Goal: Task Accomplishment & Management: Use online tool/utility

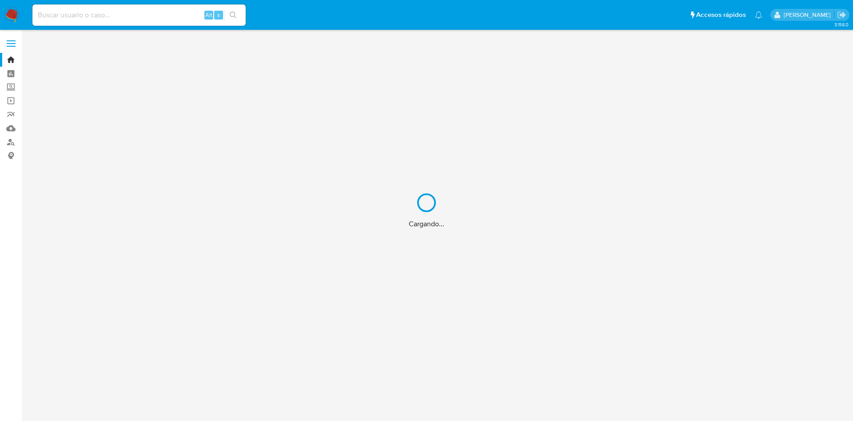
click at [122, 12] on div "Cargando..." at bounding box center [426, 210] width 853 height 421
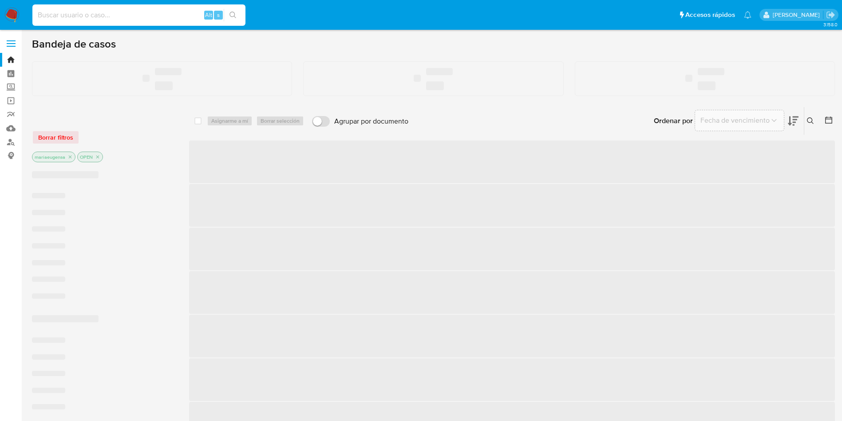
click at [122, 12] on input at bounding box center [138, 15] width 213 height 12
paste input "132806733"
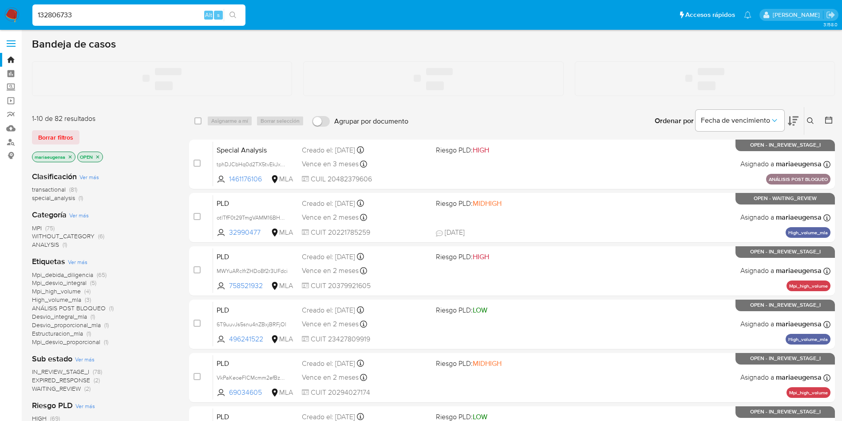
type input "132806733"
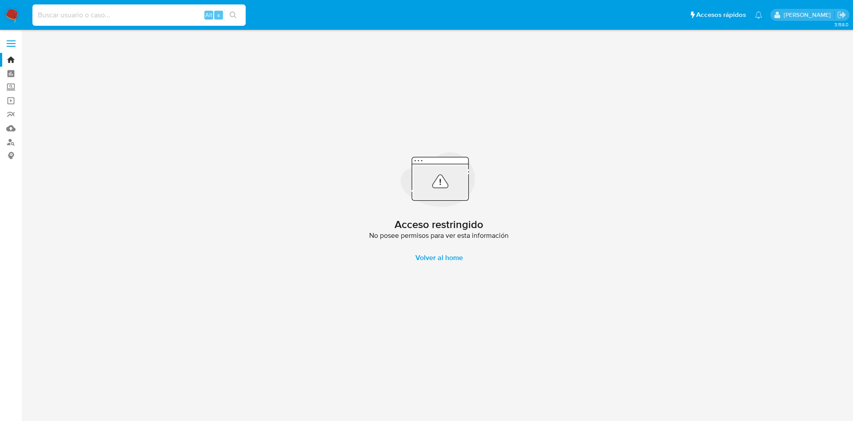
click at [85, 17] on input at bounding box center [138, 15] width 213 height 12
paste input "132806733"
drag, startPoint x: 127, startPoint y: 14, endPoint x: 35, endPoint y: 6, distance: 92.3
click at [35, 6] on div "132806733 Alt s" at bounding box center [138, 14] width 213 height 21
click at [138, 21] on div "132806733 Alt s" at bounding box center [138, 14] width 213 height 21
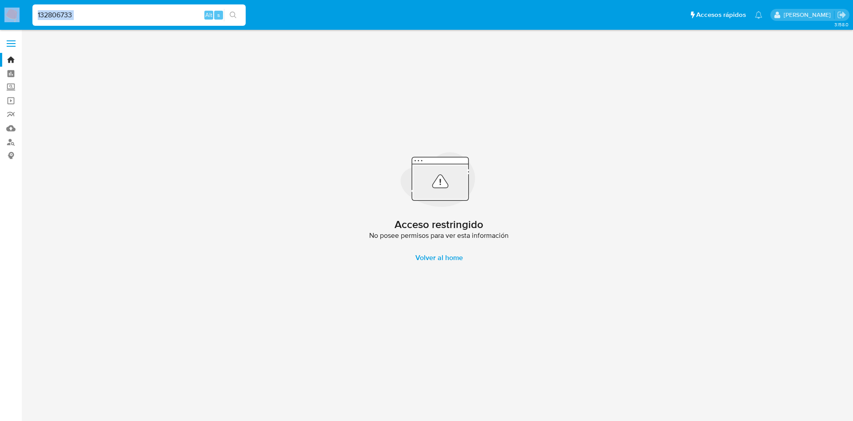
click at [138, 20] on div "132806733 Alt s" at bounding box center [138, 14] width 213 height 21
click at [137, 18] on input "132806733" at bounding box center [138, 15] width 213 height 12
paste input "58243851"
type input "58243851"
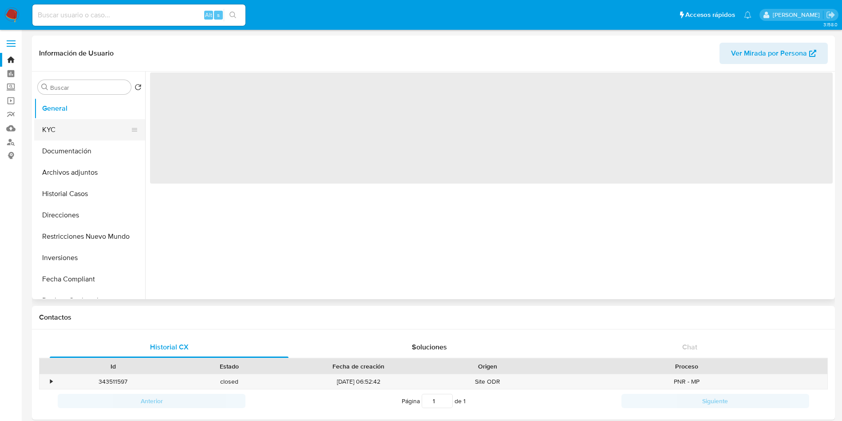
click at [56, 135] on button "KYC" at bounding box center [86, 129] width 104 height 21
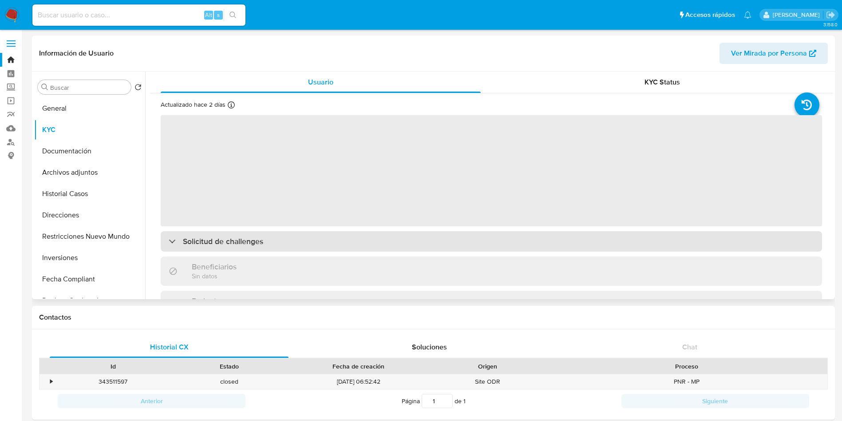
select select "10"
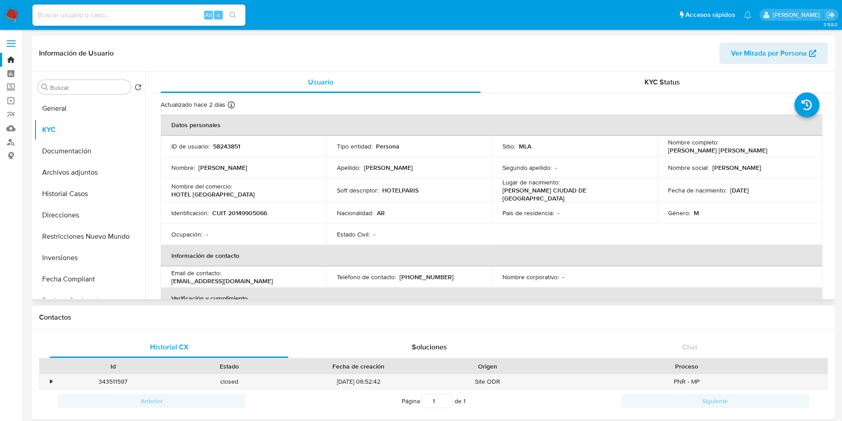
click at [251, 213] on p "CUIT 20149905066" at bounding box center [239, 213] width 55 height 8
copy p "20149905066"
click at [24, 8] on nav "Pausado Ver notificaciones Alt s Accesos rápidos Presiona las siguientes teclas…" at bounding box center [421, 15] width 842 height 30
click at [19, 10] on img at bounding box center [11, 15] width 15 height 15
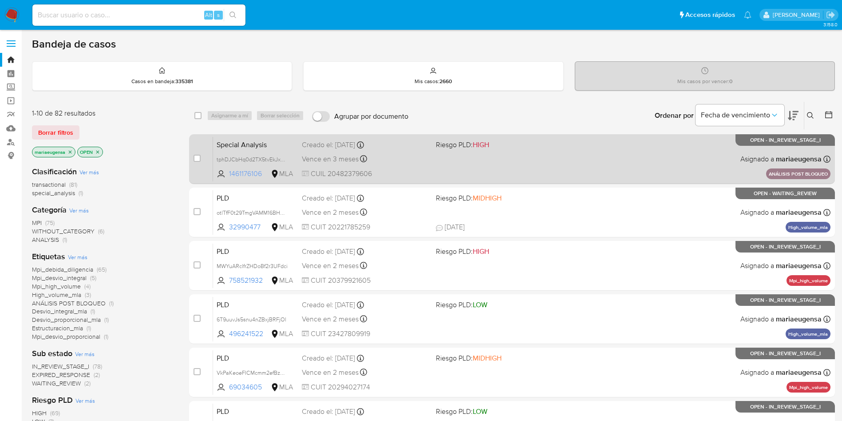
click at [250, 173] on span "1461176106" at bounding box center [249, 174] width 40 height 10
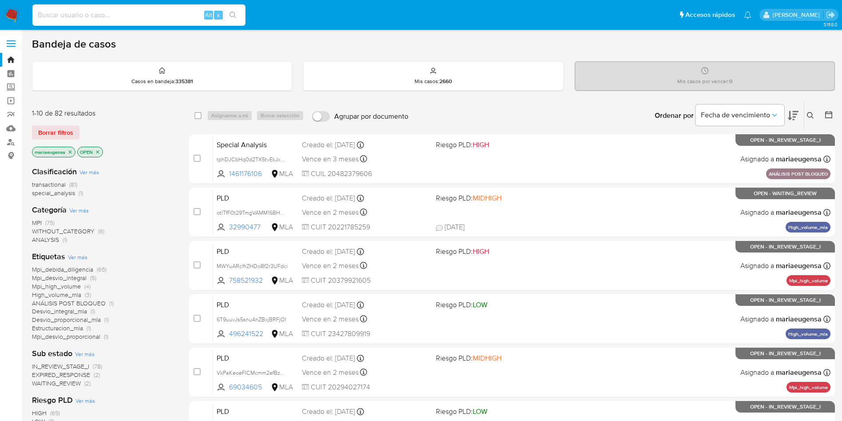
click at [194, 14] on input at bounding box center [138, 15] width 213 height 12
paste input "tphDJCbHq0d2TX5tvEkJxAX9"
type input "tphDJCbHq0d2TX5tvEkJxAX9"
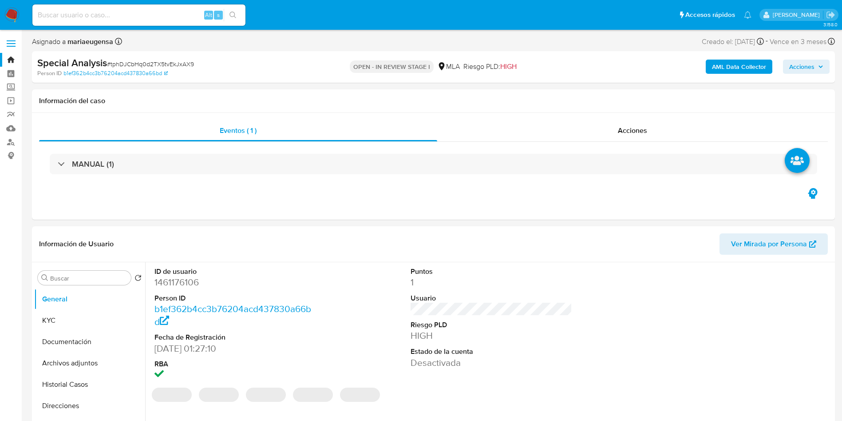
select select "10"
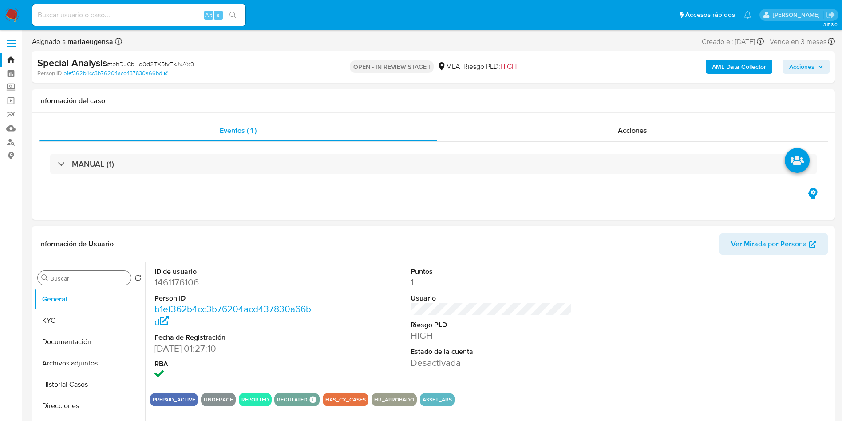
click at [93, 279] on input "Buscar" at bounding box center [88, 278] width 77 height 8
click at [93, 320] on button "Archivos adjuntos" at bounding box center [86, 320] width 104 height 21
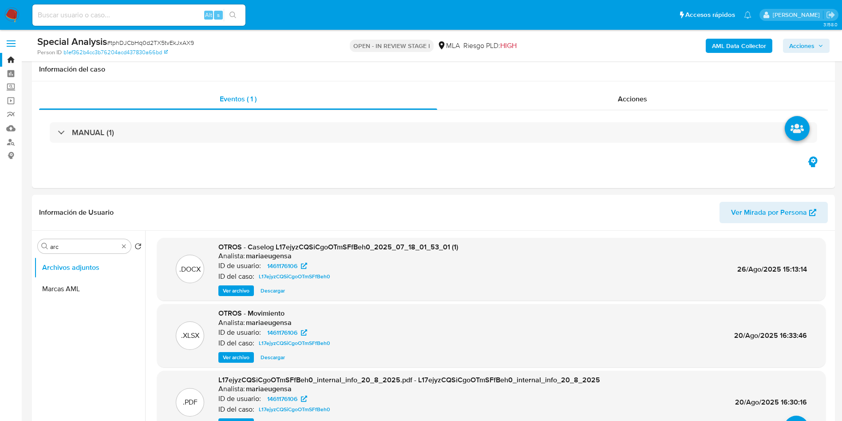
scroll to position [135, 0]
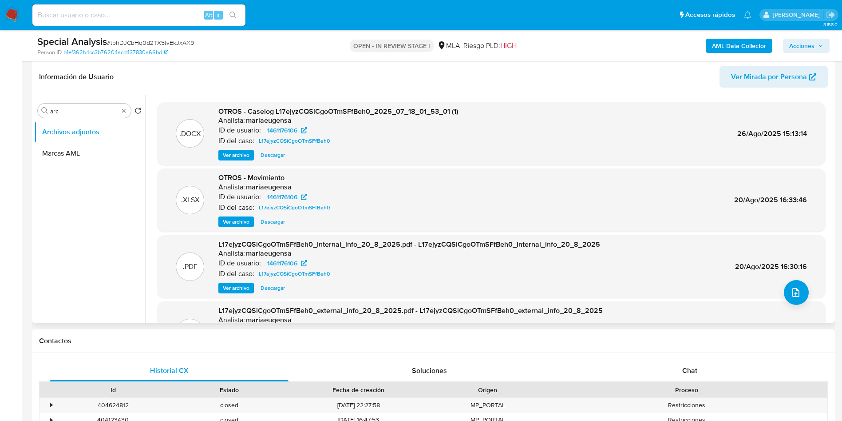
click at [272, 155] on span "Descargar" at bounding box center [273, 155] width 24 height 9
click at [85, 108] on input "arc" at bounding box center [84, 111] width 68 height 8
click at [92, 134] on button "Archivos adjuntos" at bounding box center [86, 131] width 104 height 21
drag, startPoint x: 82, startPoint y: 109, endPoint x: 86, endPoint y: 102, distance: 7.8
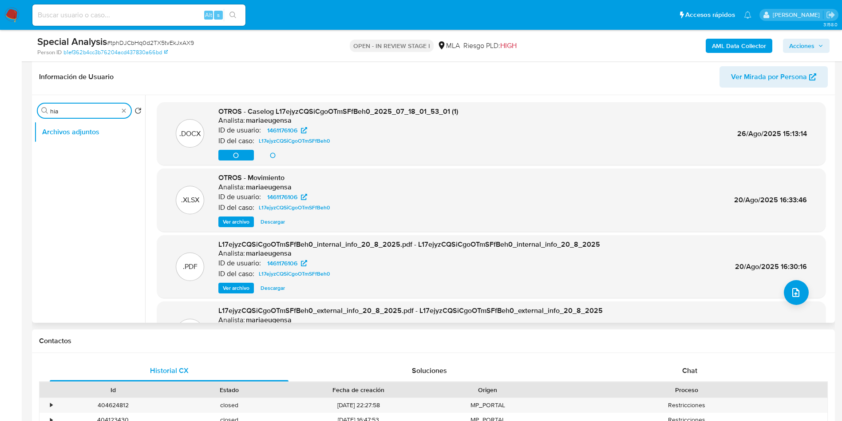
click at [85, 103] on div "Buscar hia" at bounding box center [84, 110] width 93 height 14
type input "his"
click at [104, 155] on button "Historial Casos" at bounding box center [86, 153] width 104 height 21
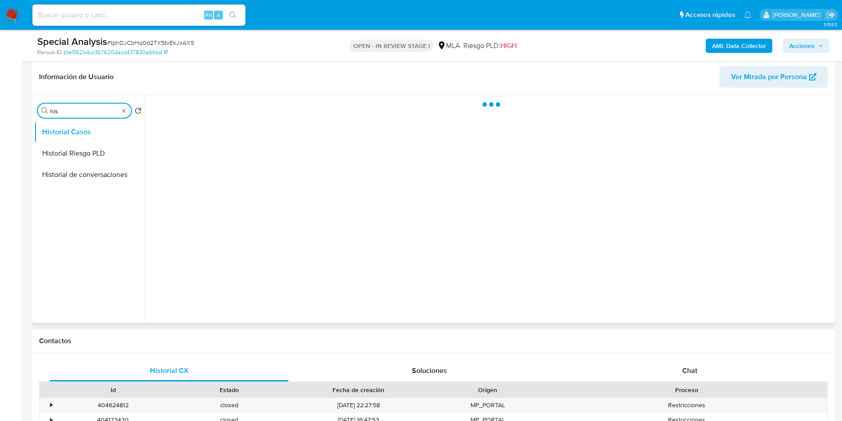
click at [83, 113] on input "his" at bounding box center [84, 111] width 68 height 8
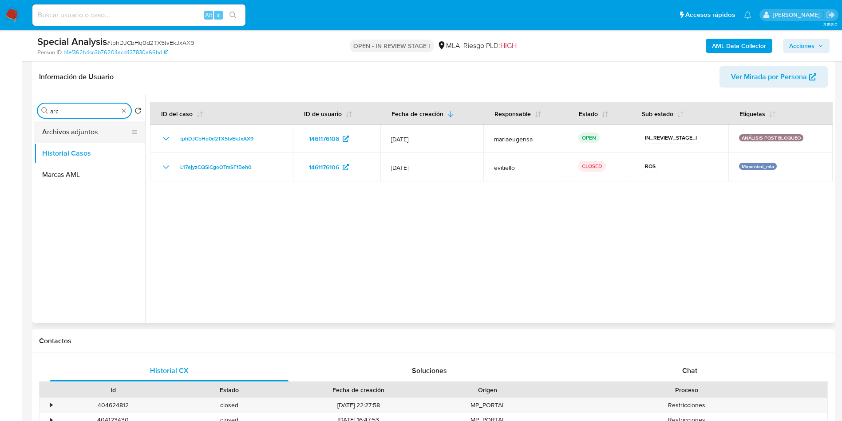
type input "arc"
click at [91, 129] on button "Archivos adjuntos" at bounding box center [86, 131] width 104 height 21
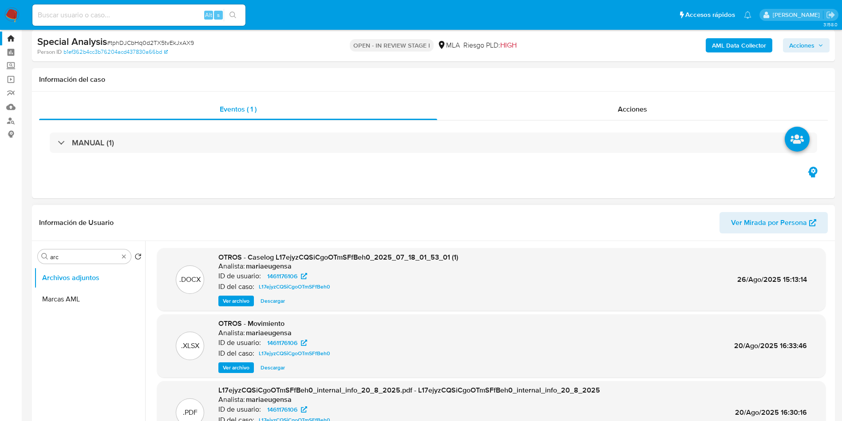
scroll to position [2, 0]
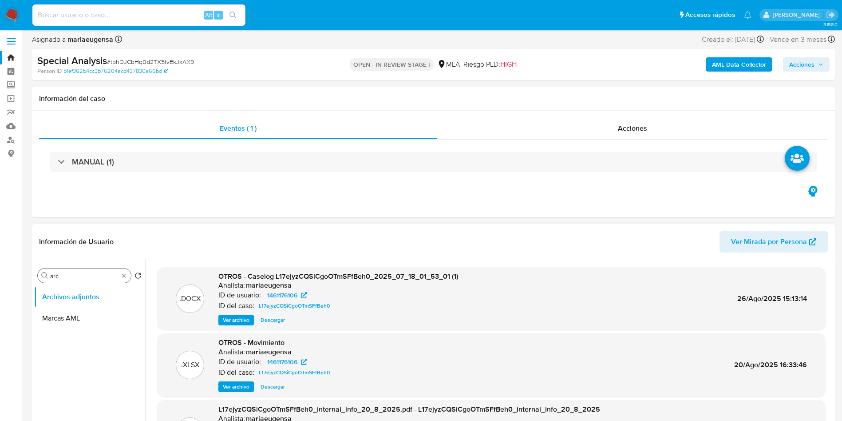
click at [75, 275] on input "arc" at bounding box center [84, 276] width 68 height 8
type input "kyc"
click at [68, 303] on button "KYC" at bounding box center [86, 296] width 104 height 21
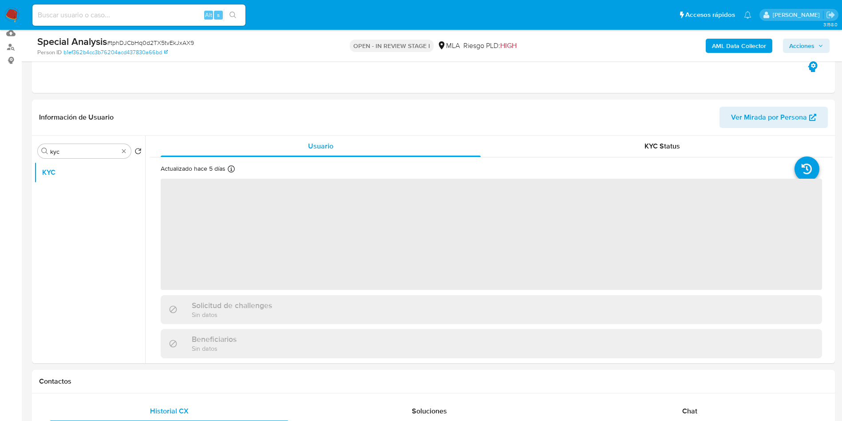
scroll to position [106, 0]
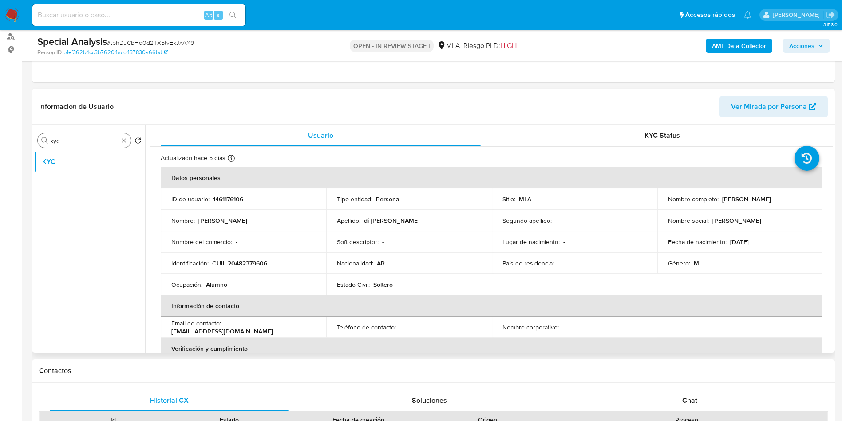
click at [86, 142] on input "kyc" at bounding box center [84, 141] width 68 height 8
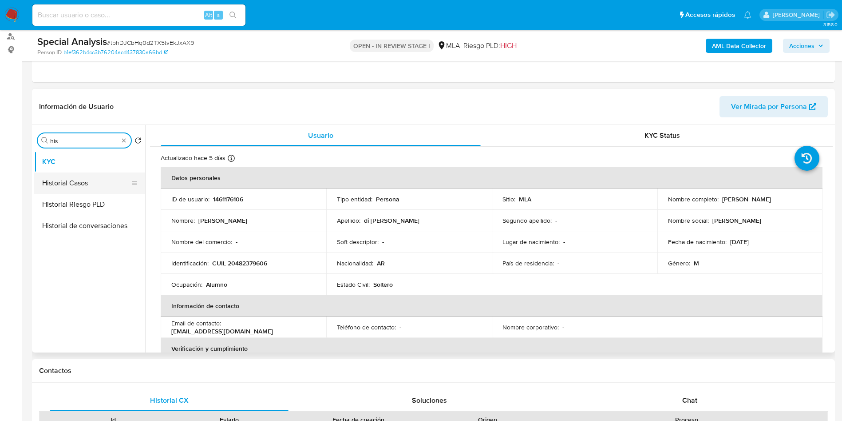
type input "his"
click at [79, 184] on button "Historial Casos" at bounding box center [89, 182] width 111 height 21
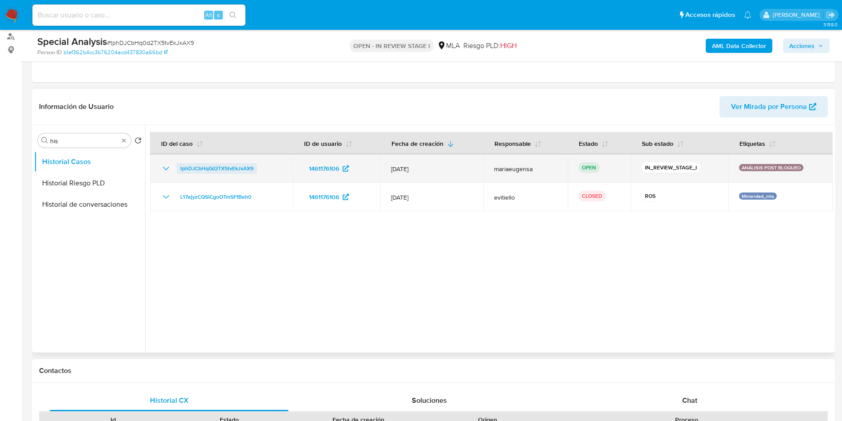
click at [209, 165] on span "tphDJCbHq0d2TX5tvEkJxAX9" at bounding box center [216, 168] width 73 height 11
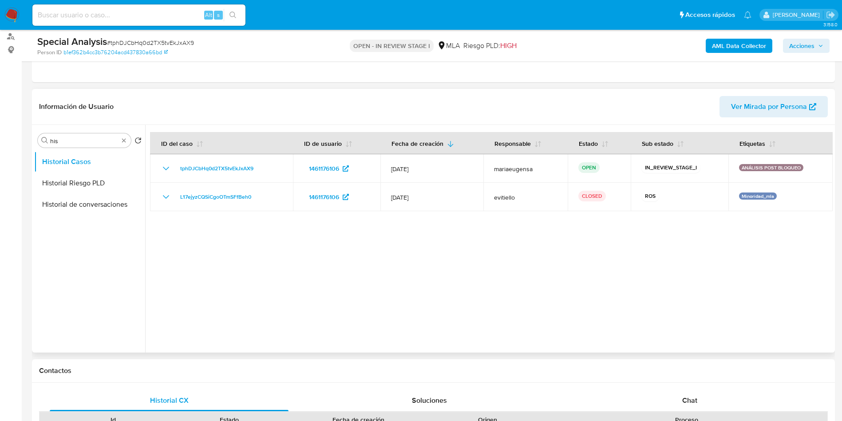
click at [310, 314] on div at bounding box center [489, 238] width 688 height 227
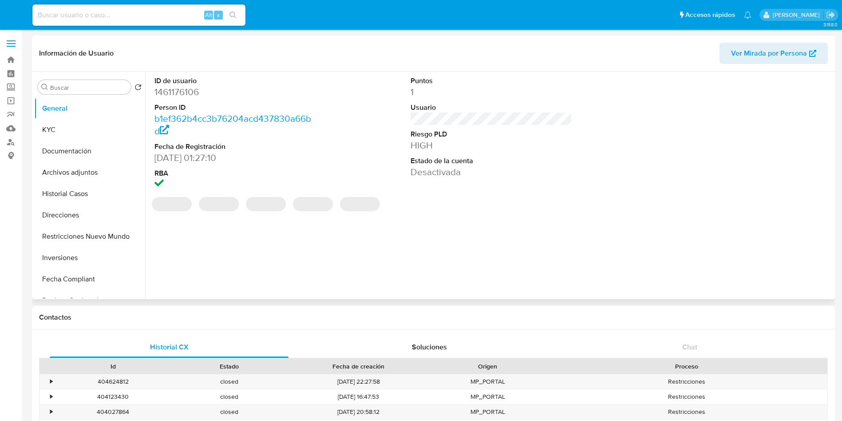
select select "10"
click at [197, 89] on dd "1461176106" at bounding box center [236, 92] width 162 height 12
click at [189, 95] on dd "1461176106" at bounding box center [236, 92] width 162 height 12
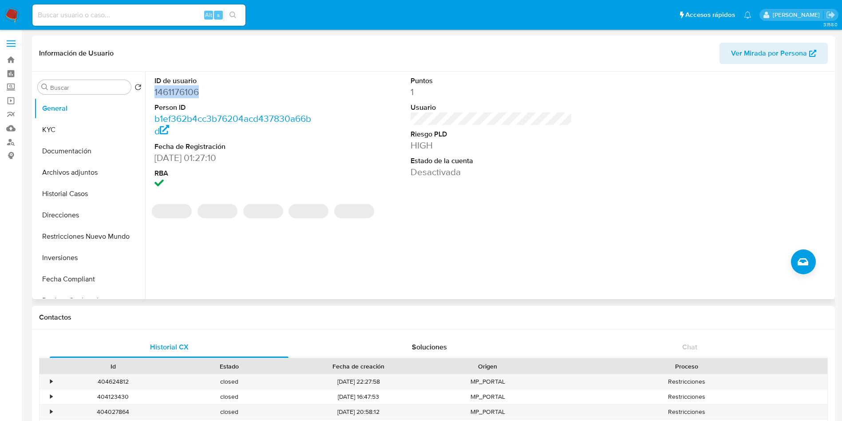
click at [189, 95] on dd "1461176106" at bounding box center [236, 92] width 162 height 12
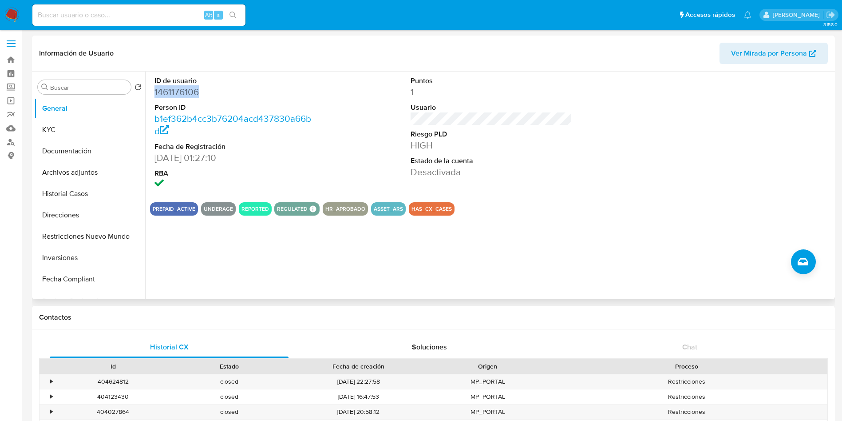
copy dd "1461176106"
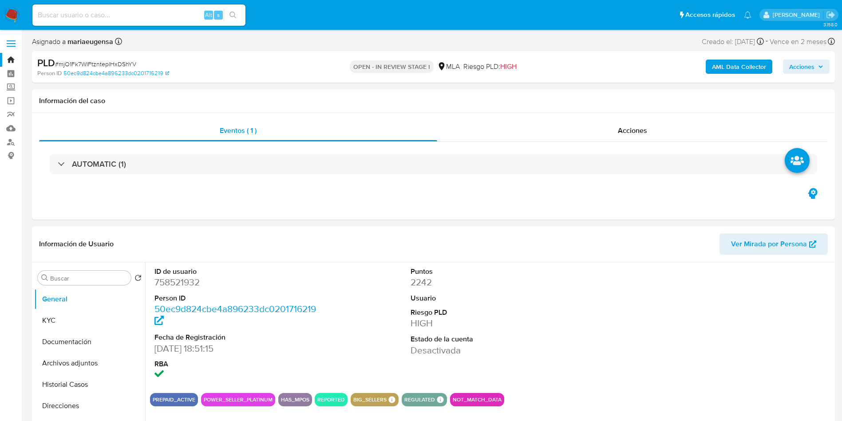
select select "10"
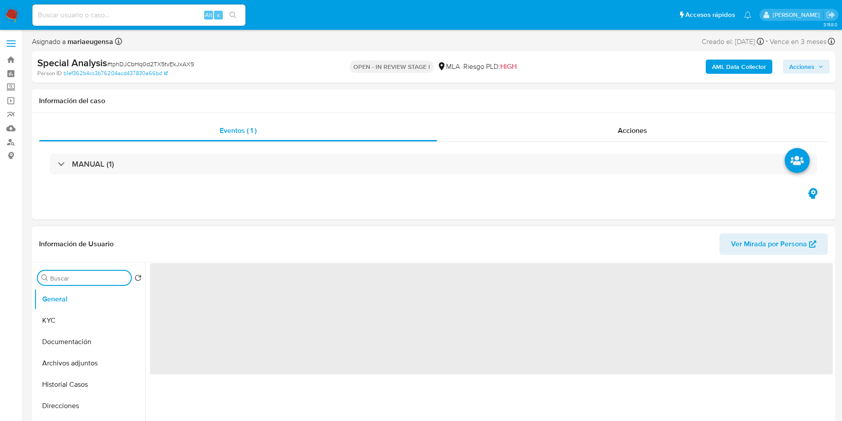
click at [85, 278] on input "Buscar" at bounding box center [88, 278] width 77 height 8
type input "arc"
click at [81, 319] on button "Archivos adjuntos" at bounding box center [86, 320] width 104 height 21
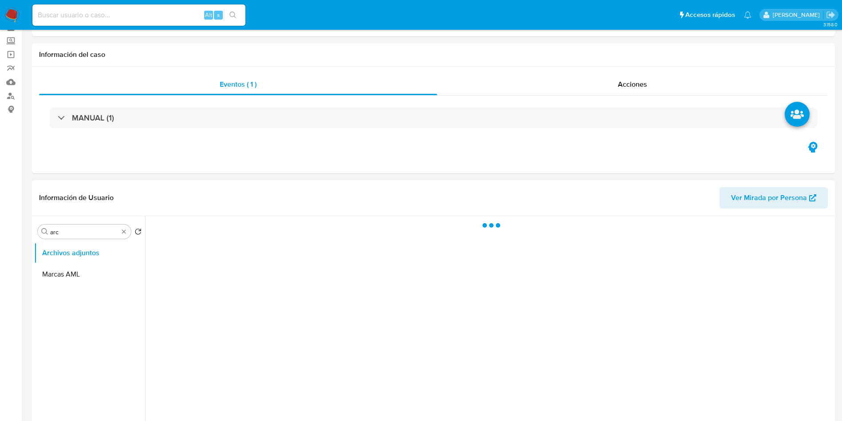
scroll to position [67, 0]
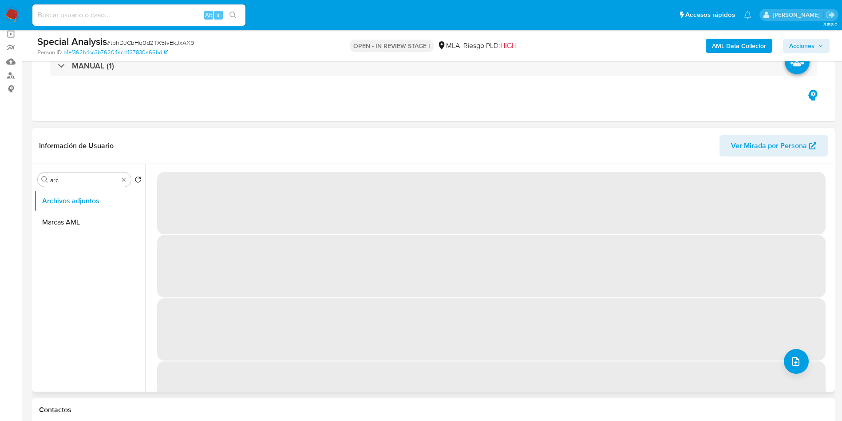
select select "10"
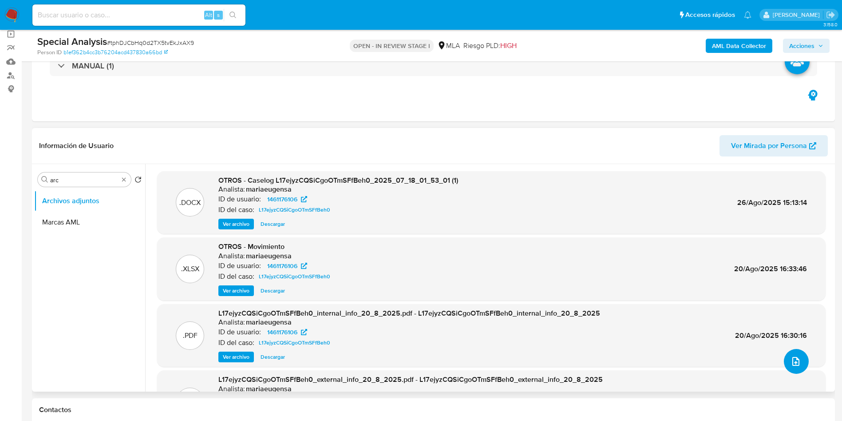
click at [797, 356] on span "upload-file" at bounding box center [796, 361] width 11 height 11
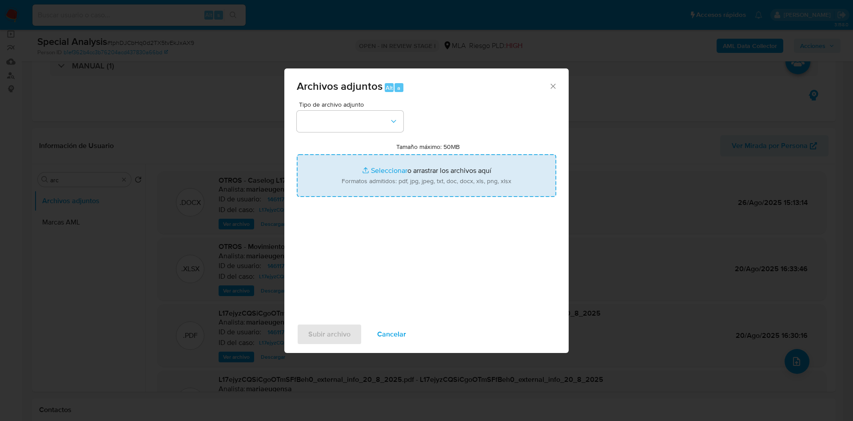
click at [373, 166] on input "Tamaño máximo: 50MB Seleccionar archivos" at bounding box center [426, 175] width 259 height 43
type input "C:\fakepath\Doc 1.png"
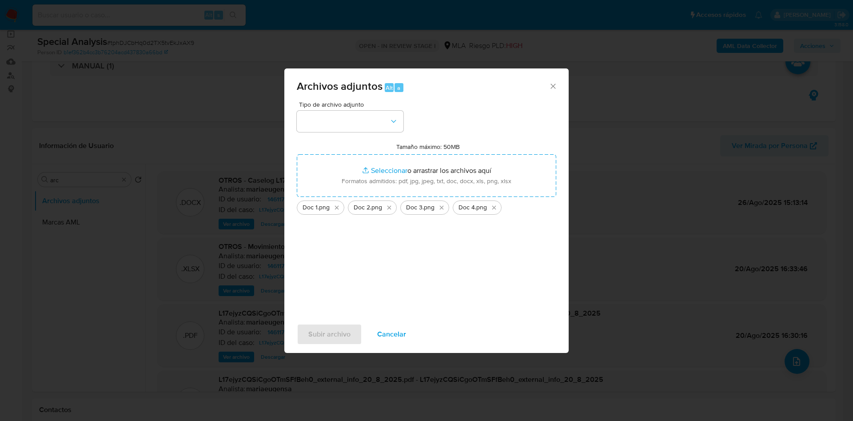
click at [553, 87] on icon "Cerrar" at bounding box center [552, 86] width 9 height 9
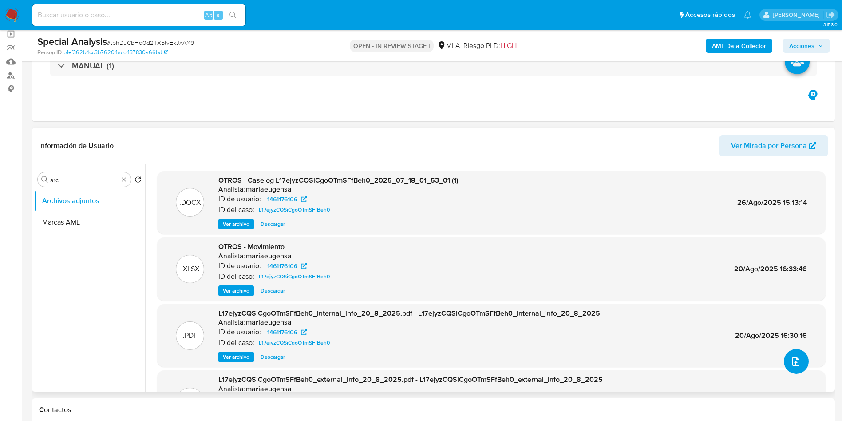
click at [795, 360] on icon "upload-file" at bounding box center [796, 361] width 11 height 11
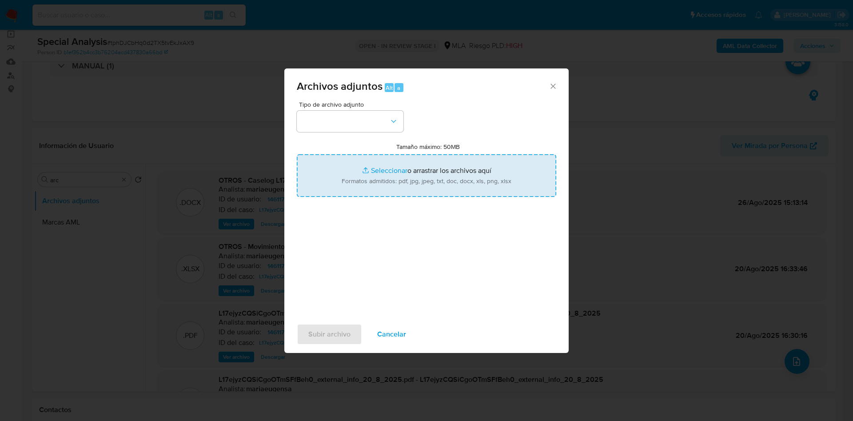
click at [391, 193] on input "Tamaño máximo: 50MB Seleccionar archivos" at bounding box center [426, 175] width 259 height 43
type input "C:\fakepath\Constancia_de_monotributo7.png"
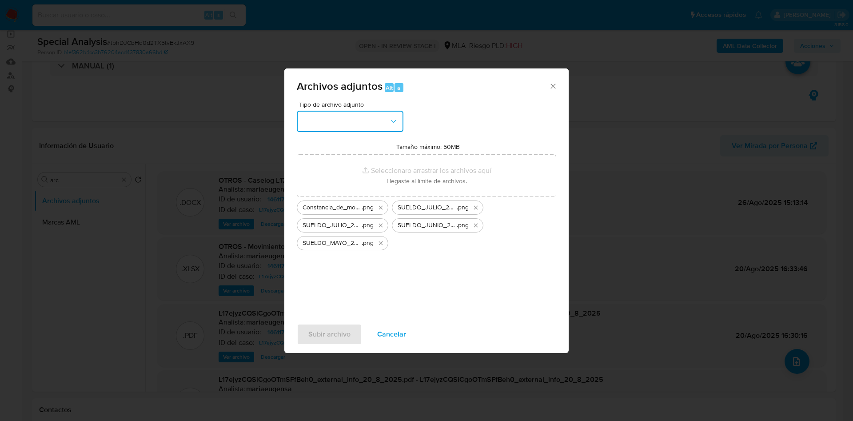
click at [365, 122] on button "button" at bounding box center [350, 121] width 107 height 21
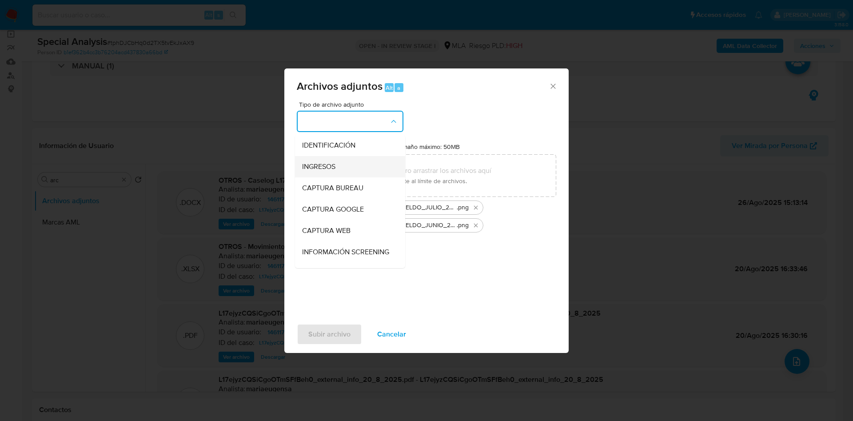
click at [344, 168] on div "INGRESOS" at bounding box center [347, 166] width 91 height 21
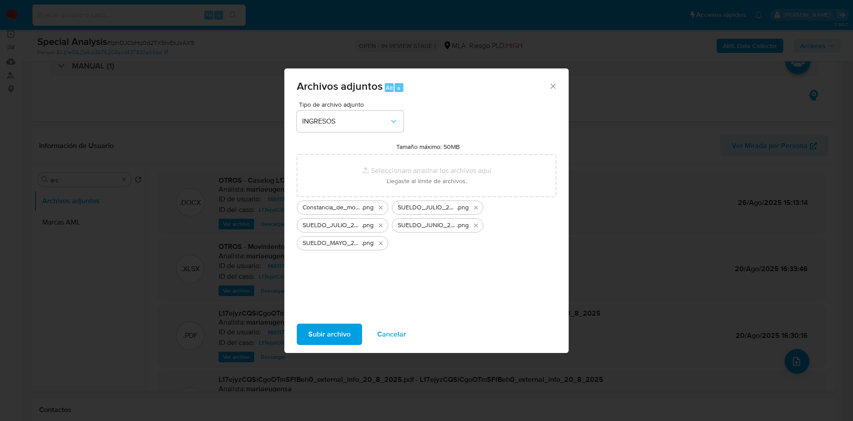
click at [322, 333] on span "Subir archivo" at bounding box center [329, 334] width 42 height 20
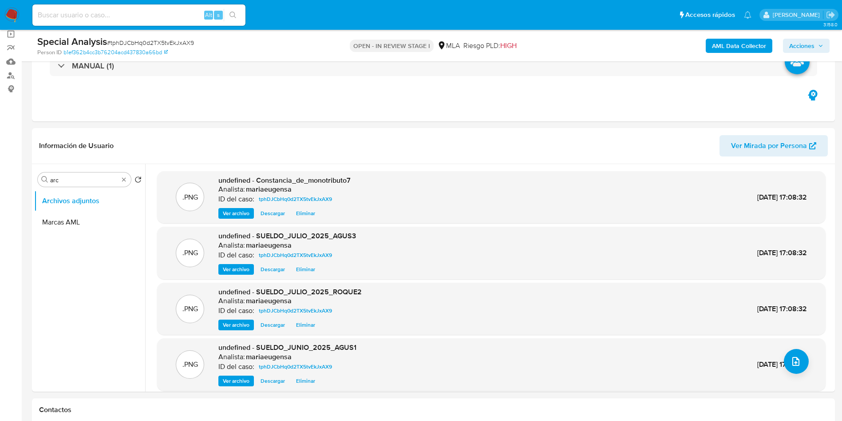
click at [788, 49] on button "Acciones" at bounding box center [806, 46] width 47 height 14
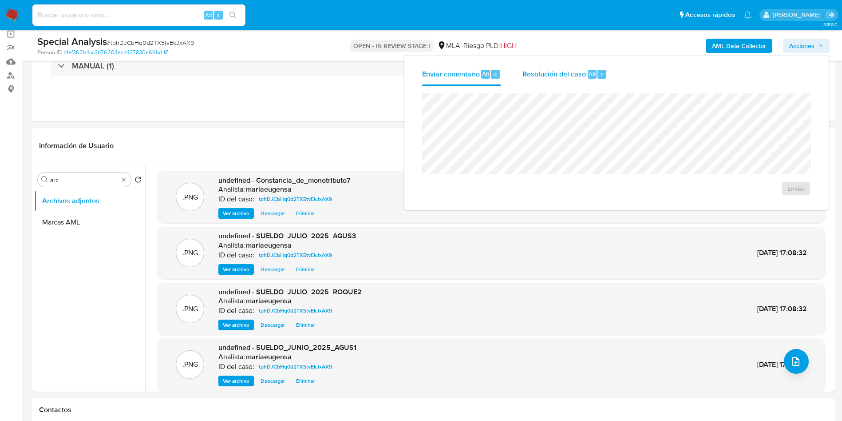
click at [593, 72] on span "Alt" at bounding box center [592, 74] width 7 height 8
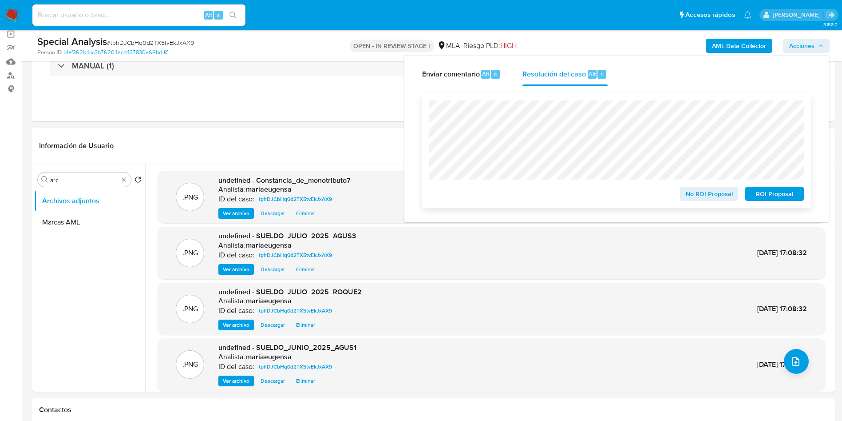
click at [710, 199] on span "No ROI Proposal" at bounding box center [710, 193] width 46 height 12
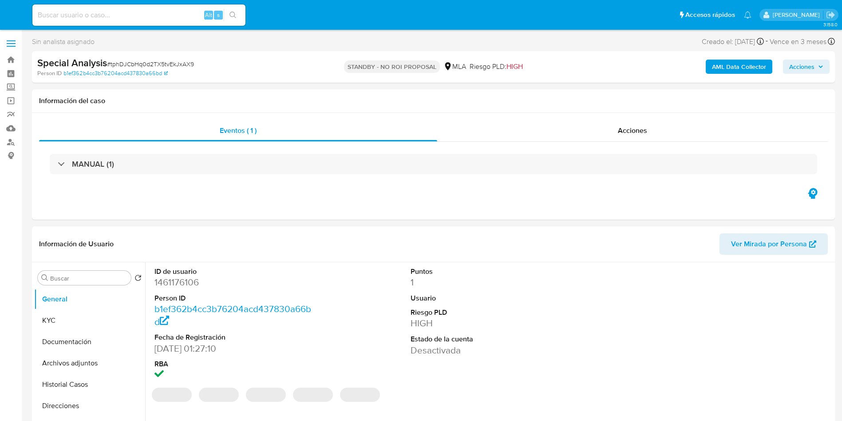
select select "10"
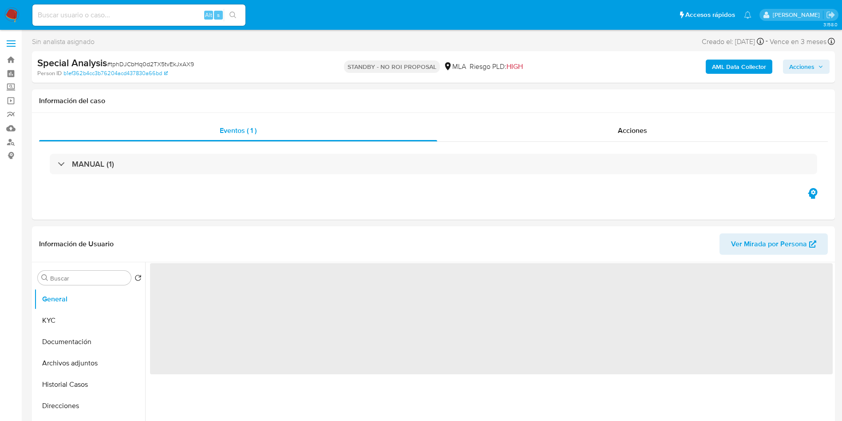
select select "10"
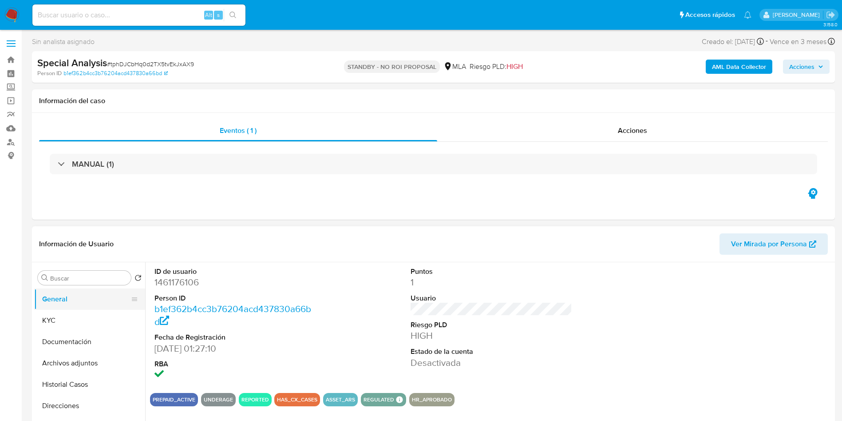
click at [74, 300] on button "General" at bounding box center [86, 298] width 104 height 21
click at [70, 310] on button "KYC" at bounding box center [86, 320] width 104 height 21
